Goal: Information Seeking & Learning: Learn about a topic

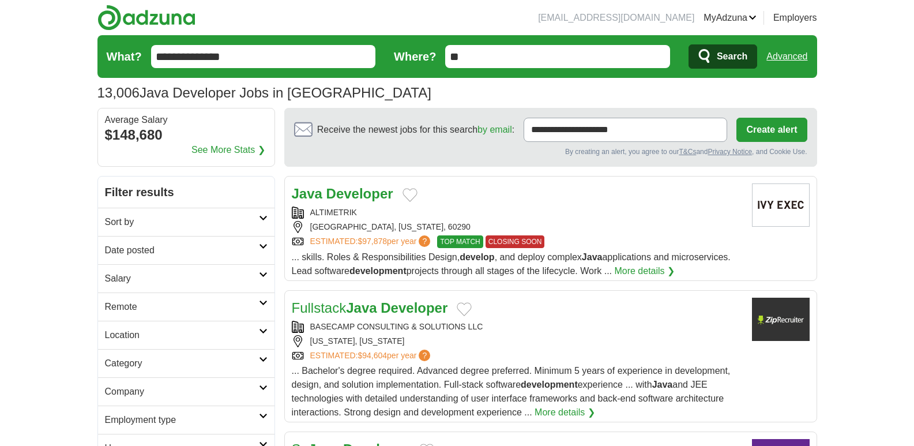
click at [171, 248] on h2 "Date posted" at bounding box center [182, 250] width 154 height 14
click at [131, 290] on link "Last 3 days" at bounding box center [186, 294] width 163 height 14
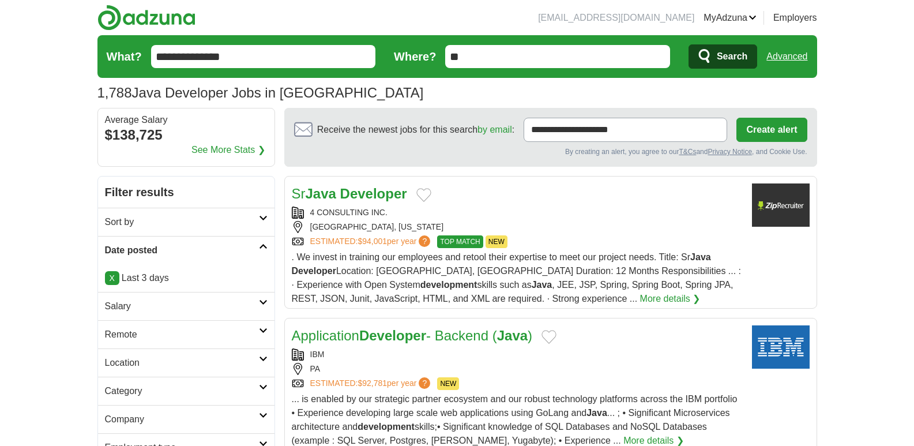
click at [113, 336] on h2 "Remote" at bounding box center [182, 334] width 154 height 14
click at [125, 365] on link "Remote jobs" at bounding box center [131, 362] width 52 height 10
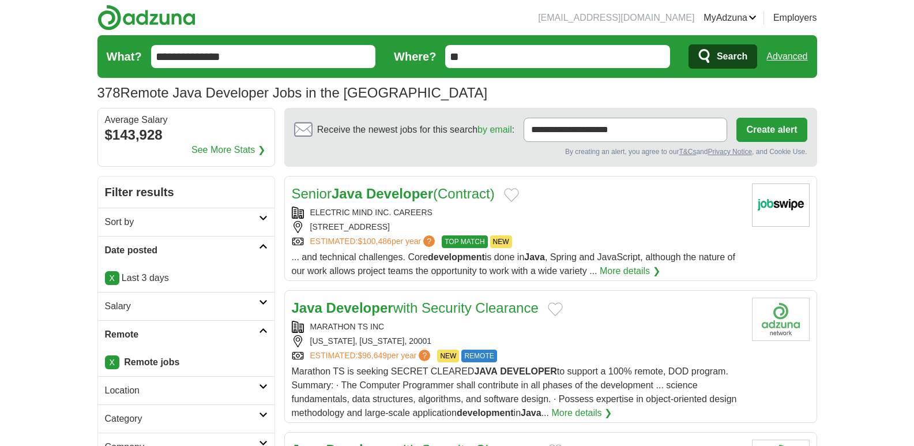
click at [132, 298] on link "Salary" at bounding box center [186, 306] width 176 height 28
click at [154, 336] on select "**********" at bounding box center [186, 339] width 163 height 24
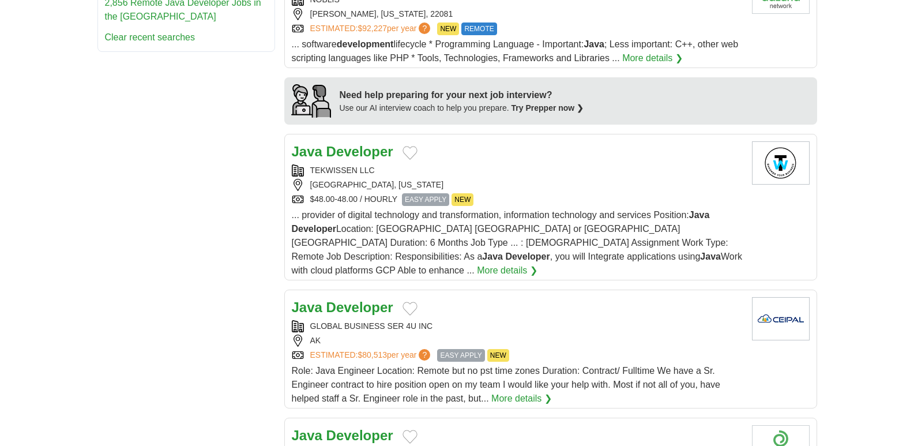
scroll to position [936, 0]
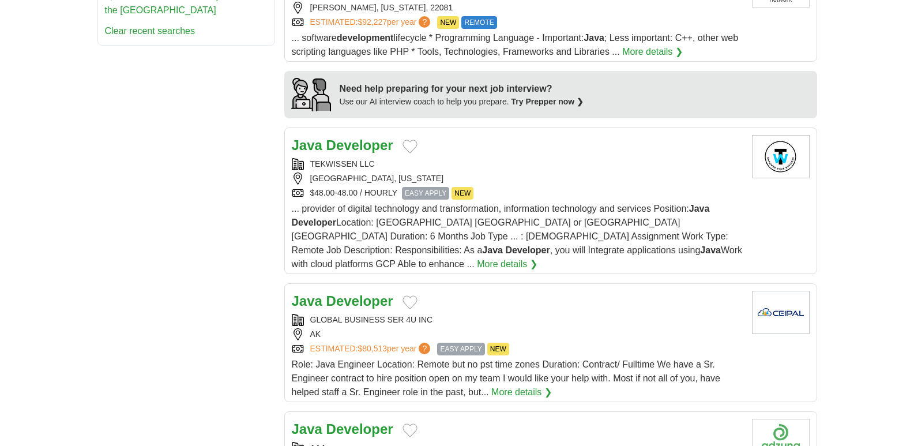
drag, startPoint x: 332, startPoint y: 122, endPoint x: 321, endPoint y: 129, distance: 13.4
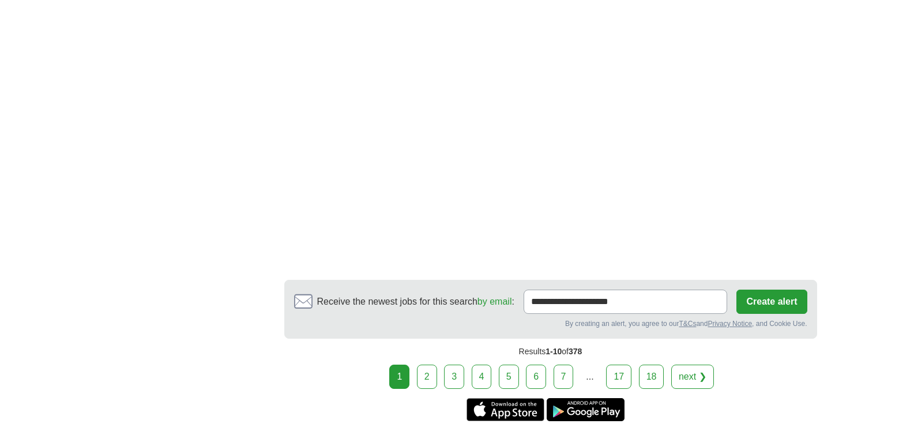
scroll to position [1866, 0]
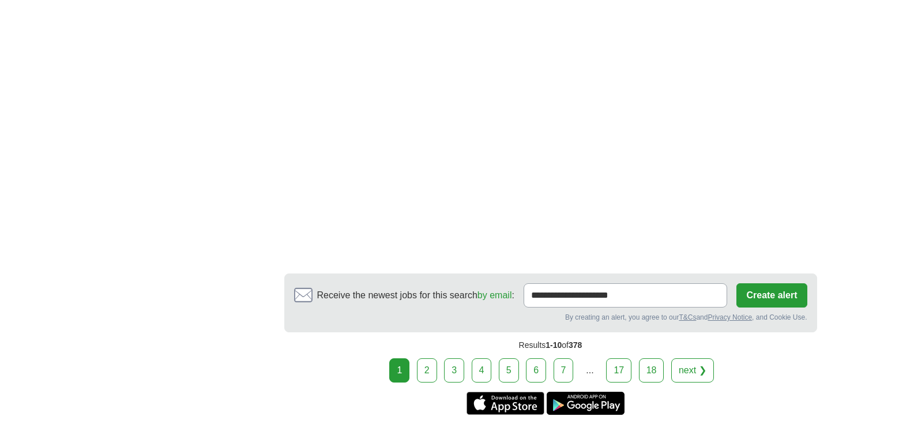
click at [425, 358] on link "2" at bounding box center [427, 370] width 20 height 24
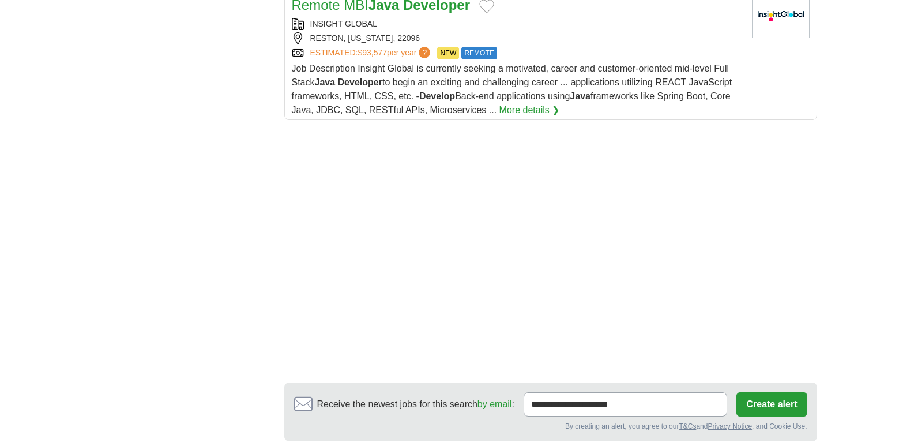
scroll to position [1631, 0]
